Goal: Task Accomplishment & Management: Complete application form

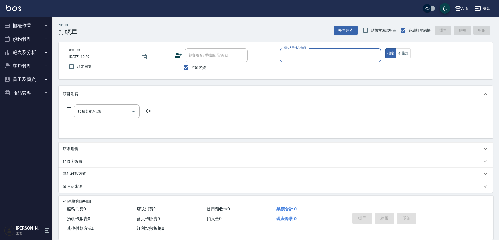
click at [24, 52] on button "報表及分析" at bounding box center [26, 53] width 48 height 14
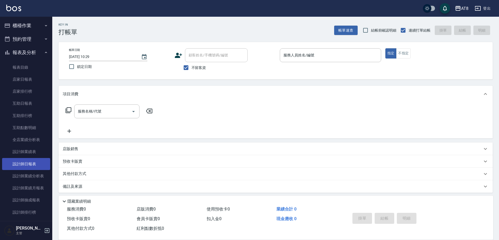
click at [19, 164] on link "設計師日報表" at bounding box center [26, 164] width 48 height 12
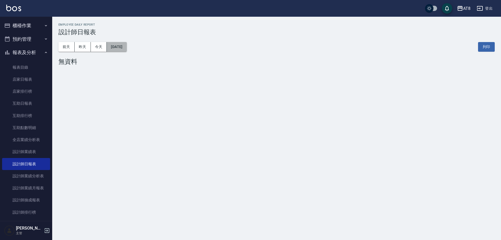
click at [125, 48] on button "[DATE]" at bounding box center [117, 47] width 20 height 10
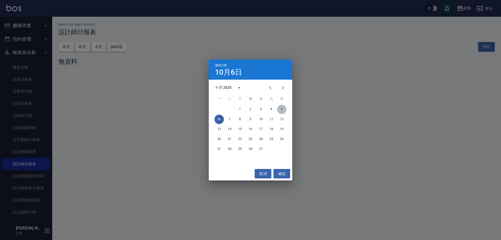
click at [282, 109] on button "5" at bounding box center [281, 109] width 9 height 9
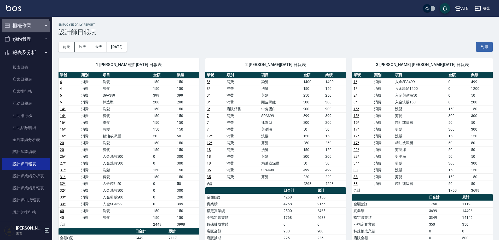
click at [25, 27] on button "櫃檯作業" at bounding box center [26, 26] width 48 height 14
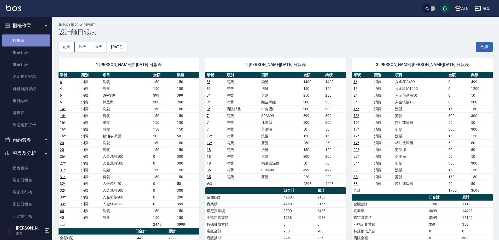
click at [26, 44] on link "打帳單" at bounding box center [26, 40] width 48 height 12
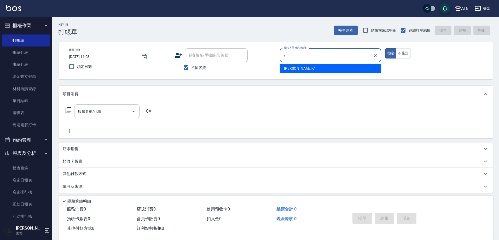
type input "[PERSON_NAME]-7"
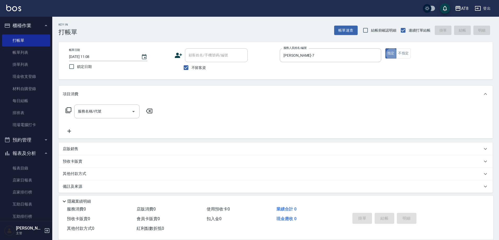
type button "true"
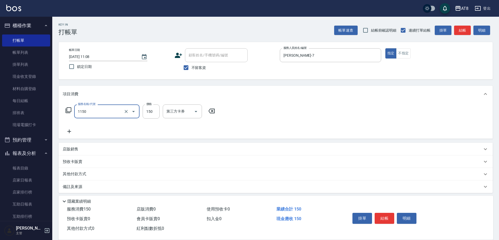
type input "洗髮(1150)"
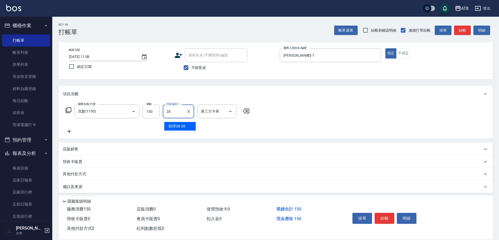
type input "助理28-28"
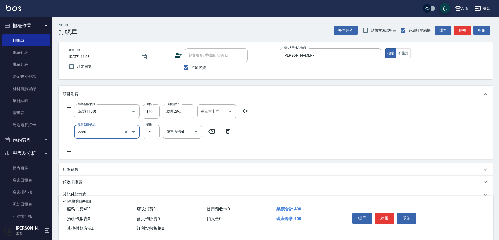
type input "剪髮(2250)"
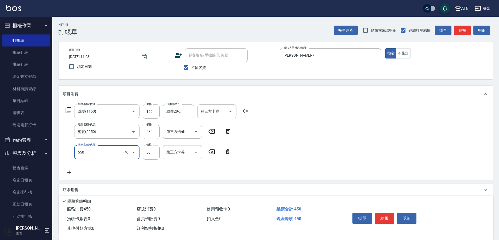
type input "精油或深層(550)"
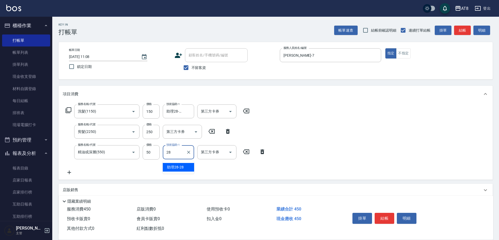
type input "助理28-28"
click at [386, 213] on button "結帳" at bounding box center [384, 218] width 20 height 11
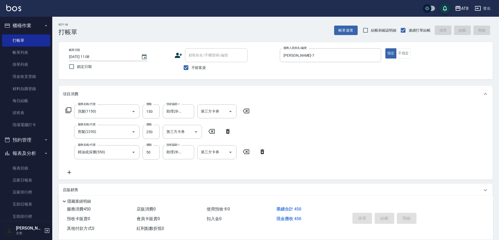
type input "[DATE] 11:34"
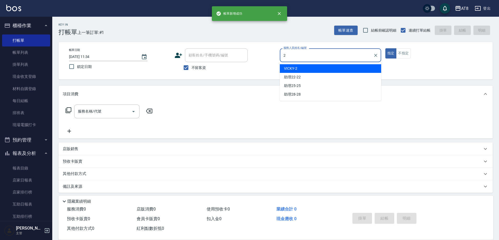
type input "VICKY-2"
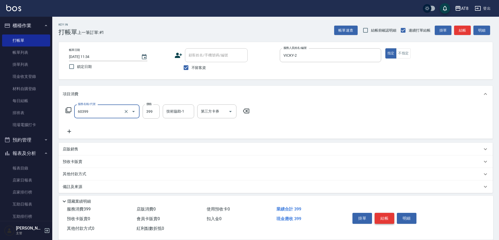
type input "入金SPA399(60399)"
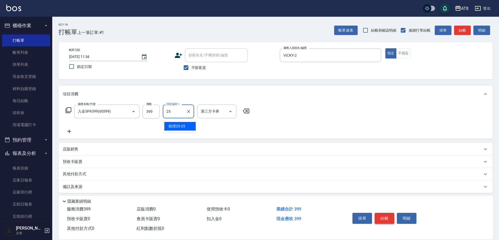
type input "助理25-25"
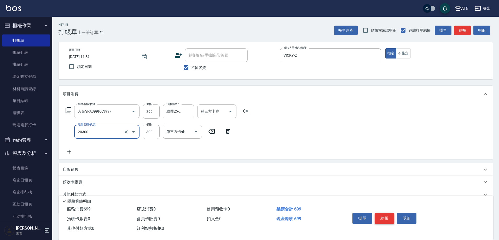
type input "入金剪髮300(20300)"
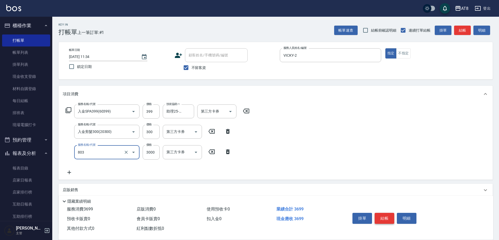
type input "頂級豪華3(803)"
type input "1000"
click at [193, 134] on icon "Open" at bounding box center [196, 132] width 6 height 6
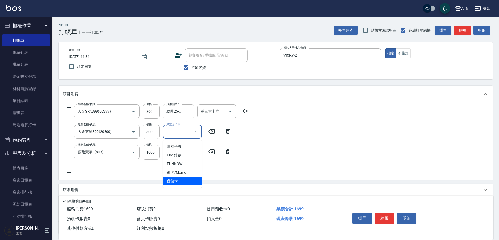
click at [185, 181] on span "儲值卡" at bounding box center [182, 181] width 39 height 9
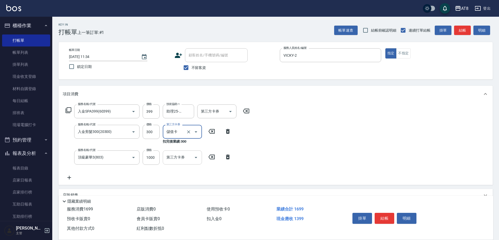
type input "儲值卡"
click at [232, 114] on icon "Open" at bounding box center [230, 111] width 6 height 6
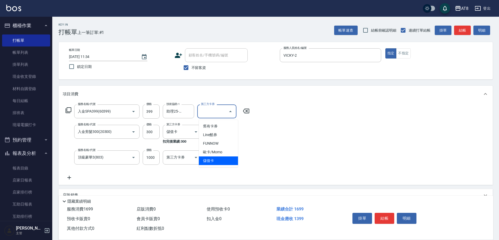
click at [224, 163] on span "儲值卡" at bounding box center [218, 160] width 39 height 9
type input "儲值卡"
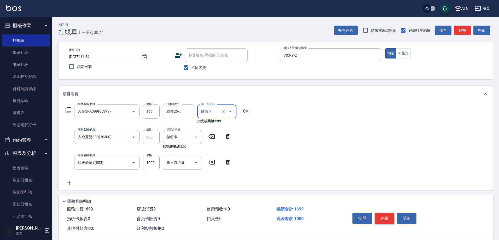
click at [387, 216] on button "結帳" at bounding box center [384, 218] width 20 height 11
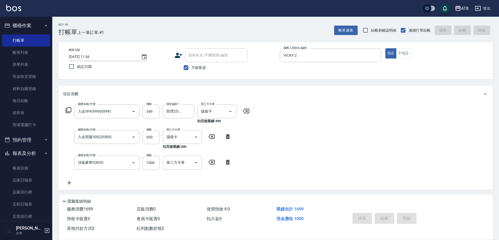
type input "[DATE] 11:35"
